Goal: Navigation & Orientation: Find specific page/section

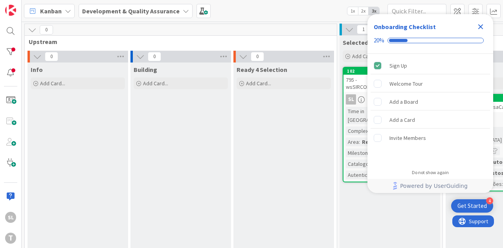
click at [482, 29] on icon "Close Checklist" at bounding box center [480, 26] width 9 height 9
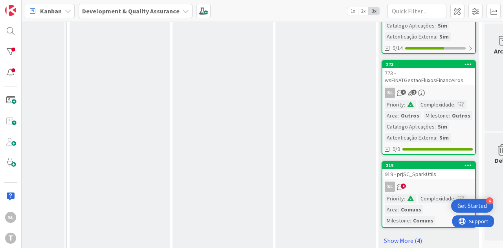
scroll to position [746, 376]
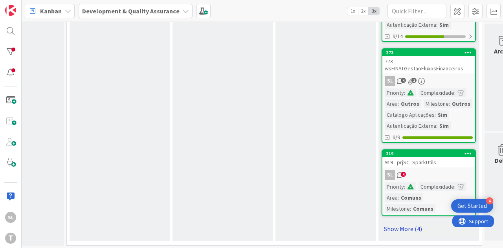
click at [400, 223] on link "Show More (4)" at bounding box center [429, 229] width 94 height 13
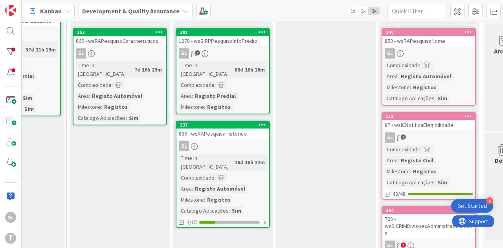
scroll to position [79, 376]
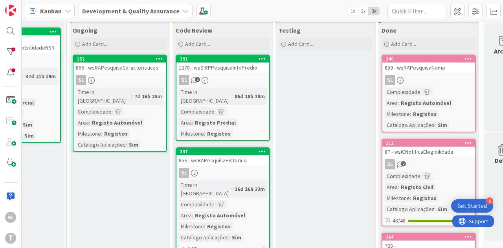
scroll to position [157, 376]
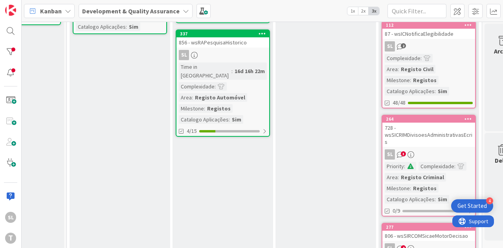
drag, startPoint x: 270, startPoint y: 209, endPoint x: 282, endPoint y: 208, distance: 12.2
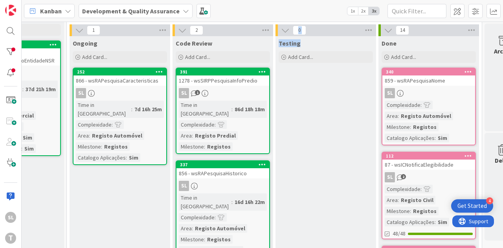
scroll to position [0, 376]
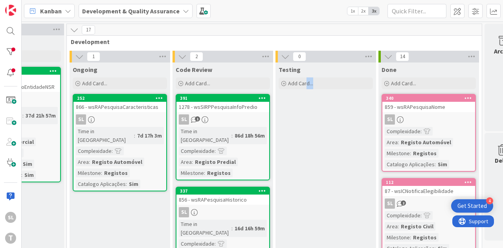
drag, startPoint x: 314, startPoint y: 163, endPoint x: 329, endPoint y: 163, distance: 14.9
